Goal: Entertainment & Leisure: Consume media (video, audio)

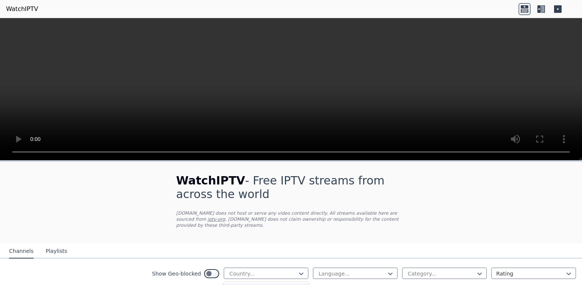
click at [242, 268] on div "Country..." at bounding box center [266, 273] width 85 height 11
drag, startPoint x: 242, startPoint y: 229, endPoint x: 270, endPoint y: 232, distance: 27.8
click at [242, 270] on div "Country..." at bounding box center [263, 274] width 69 height 8
click at [270, 268] on div "206 results available. Use Up and Down to choose options, press Enter to select…" at bounding box center [266, 273] width 85 height 11
drag, startPoint x: 270, startPoint y: 230, endPoint x: 265, endPoint y: 228, distance: 5.1
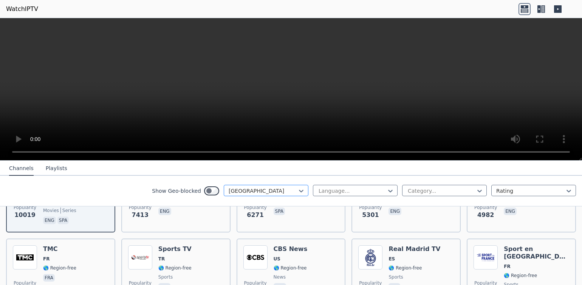
click at [247, 186] on div "[GEOGRAPHIC_DATA]" at bounding box center [266, 190] width 85 height 11
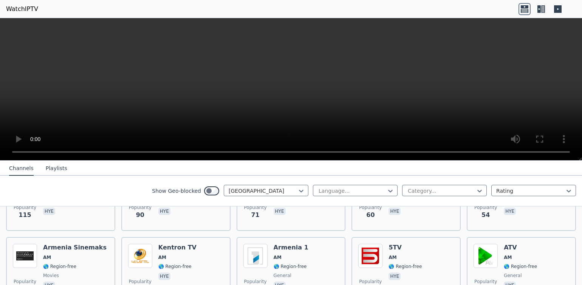
click at [260, 182] on div "Show Geo-blocked Armenia Language... Category... Rating" at bounding box center [291, 191] width 582 height 31
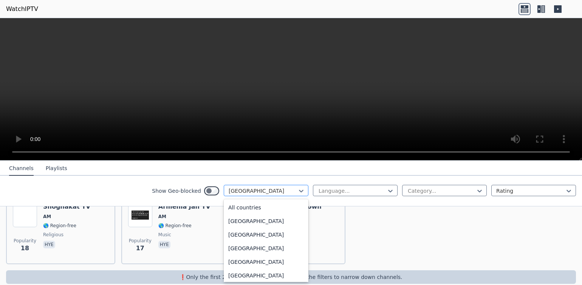
click at [258, 190] on div at bounding box center [263, 191] width 69 height 8
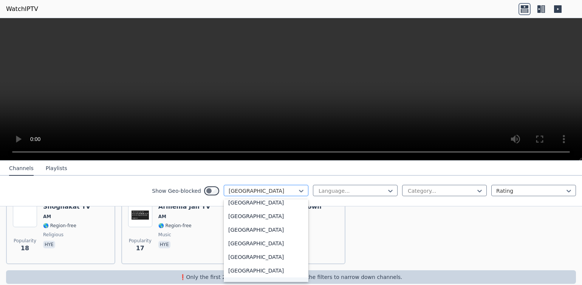
scroll to position [332, 0]
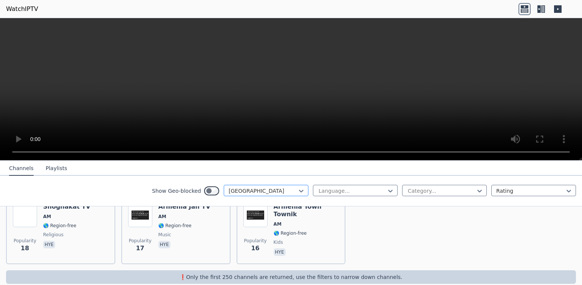
click at [258, 190] on div at bounding box center [263, 191] width 69 height 8
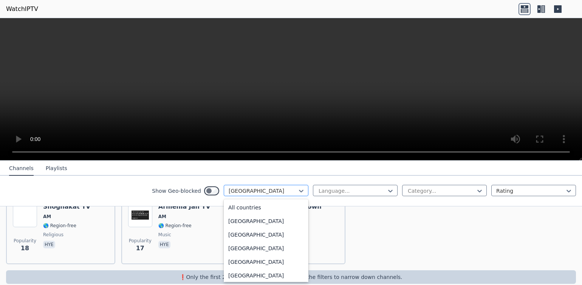
click at [286, 193] on div at bounding box center [263, 191] width 69 height 8
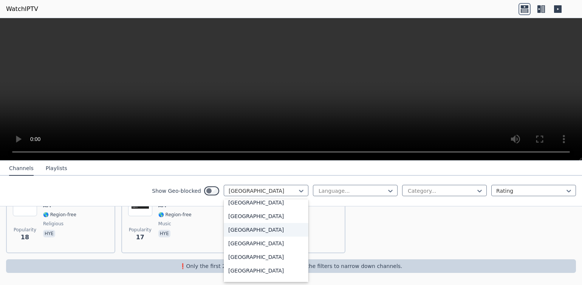
scroll to position [361, 0]
click at [242, 225] on div "[GEOGRAPHIC_DATA]" at bounding box center [266, 228] width 85 height 14
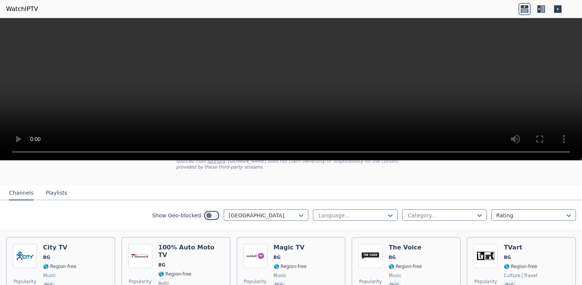
scroll to position [65, 0]
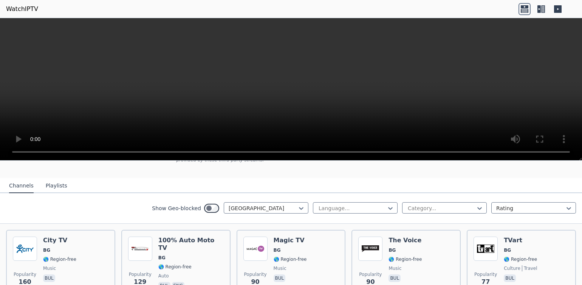
click at [565, 152] on video at bounding box center [291, 89] width 582 height 143
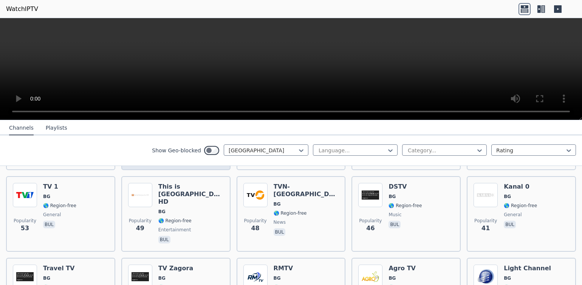
scroll to position [292, 0]
